Goal: Information Seeking & Learning: Learn about a topic

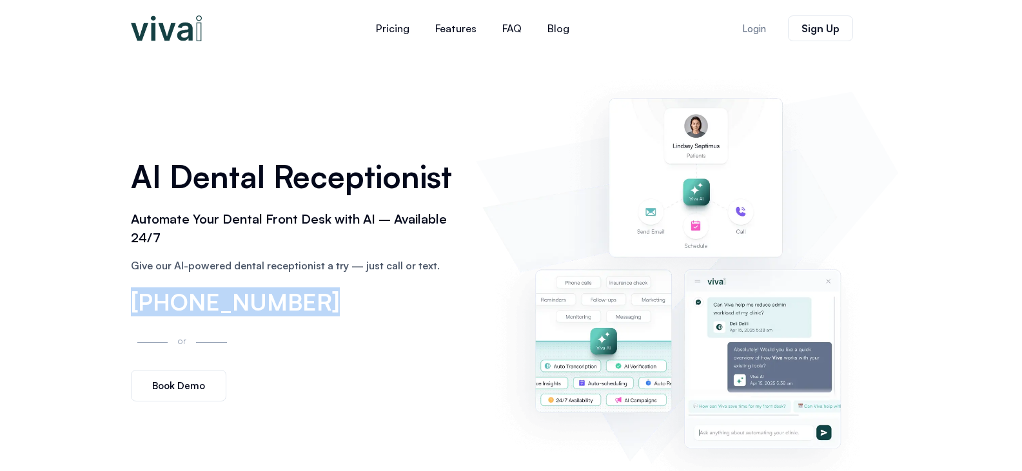
drag, startPoint x: 319, startPoint y: 299, endPoint x: 130, endPoint y: 298, distance: 189.0
click at [130, 298] on div "AI Dental Receptionist Automate Your Dental Front Desk with AI – Available 24/7…" at bounding box center [297, 278] width 346 height 261
copy span "(866) 944-8482"
click at [542, 31] on link "Blog" at bounding box center [559, 28] width 48 height 31
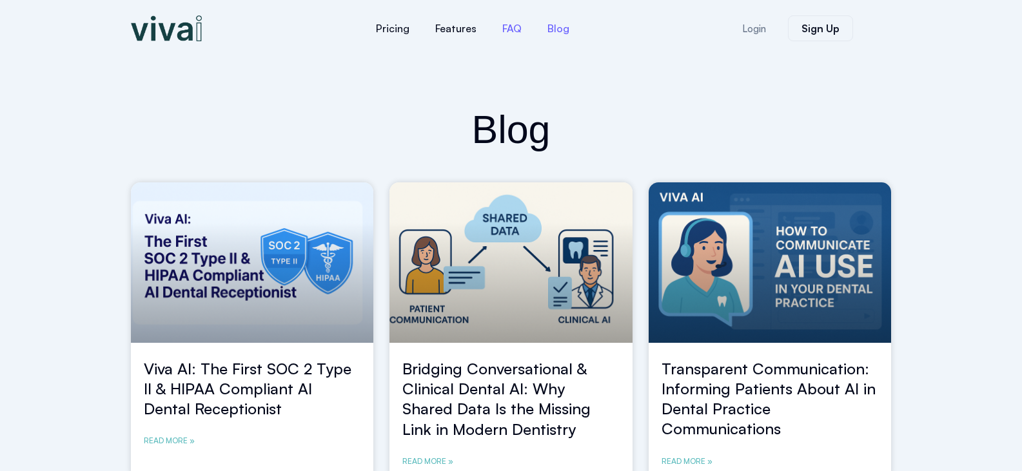
click at [510, 28] on link "FAQ" at bounding box center [512, 28] width 45 height 31
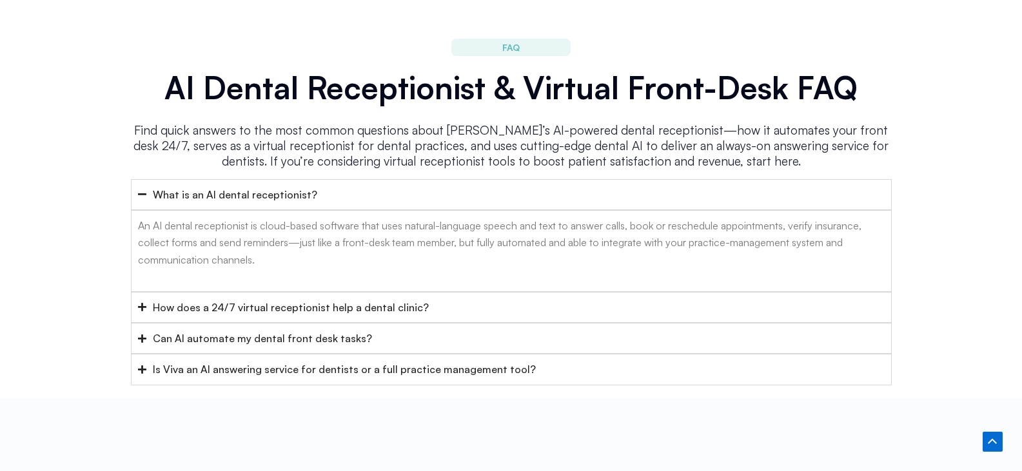
scroll to position [5153, 0]
click at [996, 444] on icon at bounding box center [992, 442] width 9 height 5
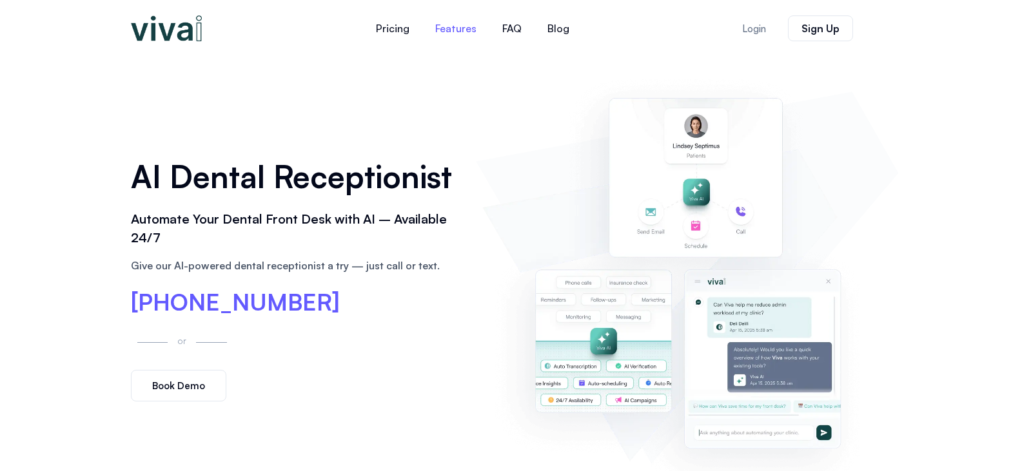
click at [439, 28] on link "Features" at bounding box center [455, 28] width 67 height 31
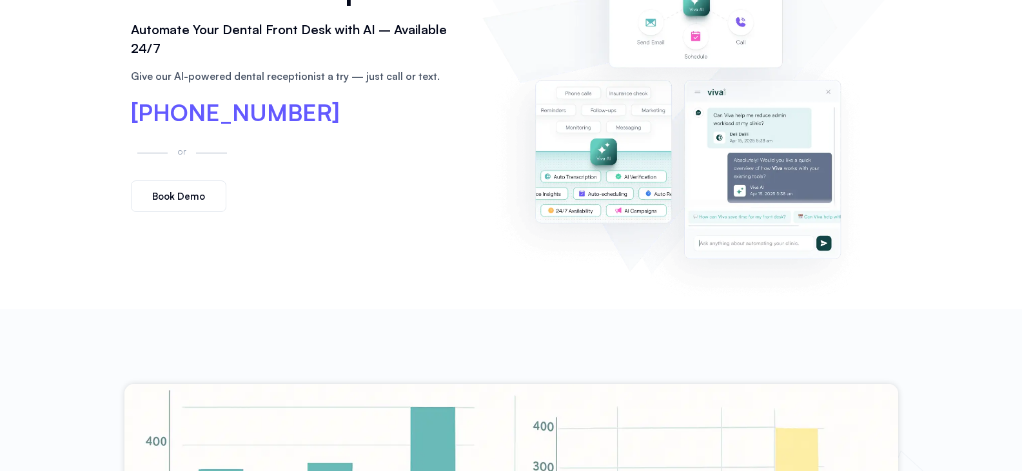
scroll to position [0, 0]
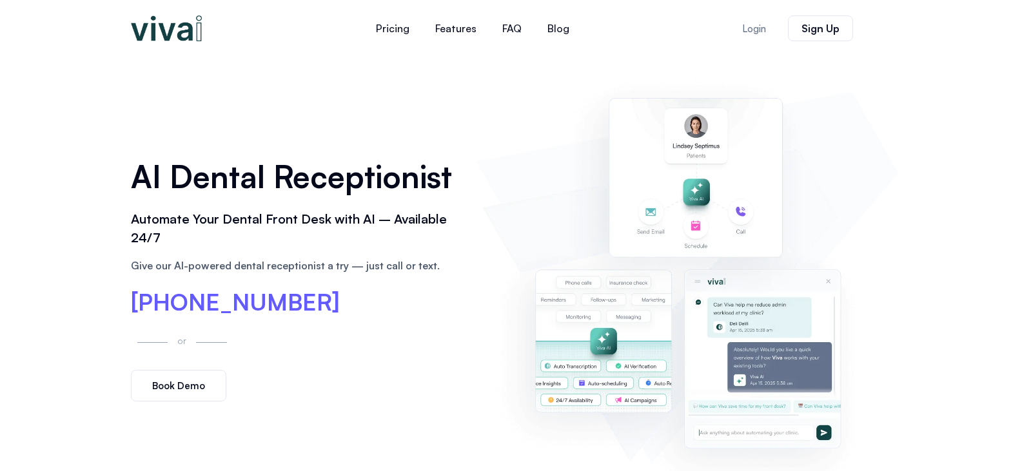
click at [174, 36] on img at bounding box center [166, 28] width 71 height 26
